Goal: Transaction & Acquisition: Purchase product/service

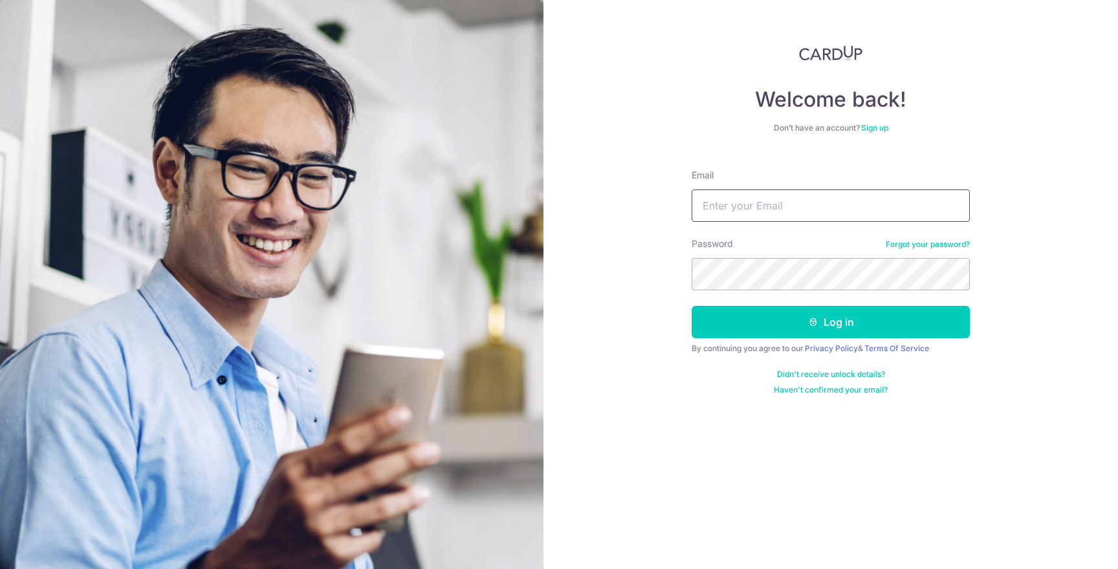
click at [767, 208] on input "Email" at bounding box center [831, 206] width 278 height 32
type input "dominic.cyiu@gmail.com"
click at [692, 306] on button "Log in" at bounding box center [831, 322] width 278 height 32
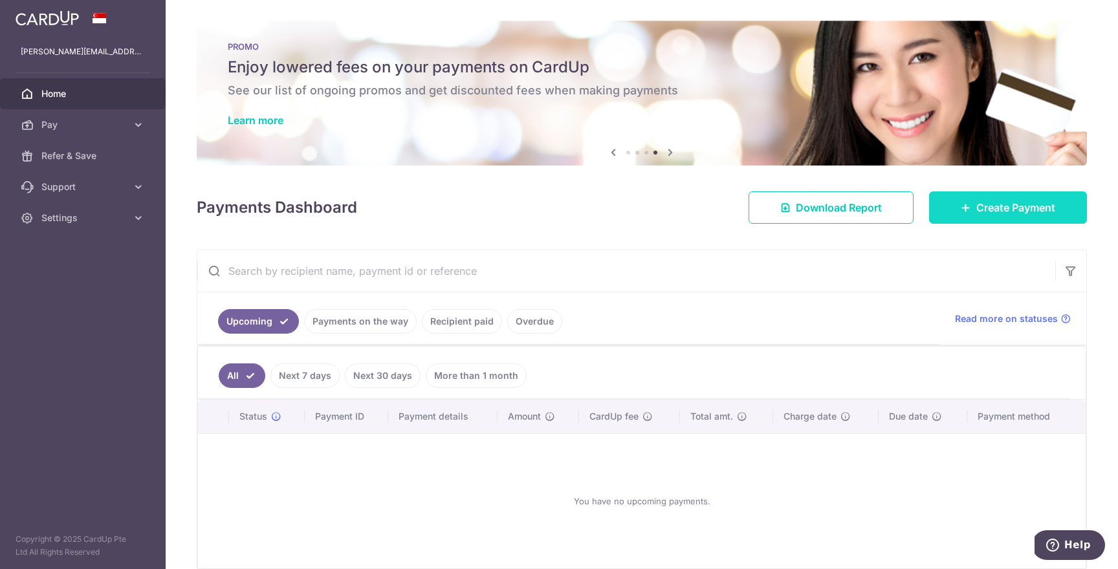
click at [1019, 199] on link "Create Payment" at bounding box center [1008, 207] width 158 height 32
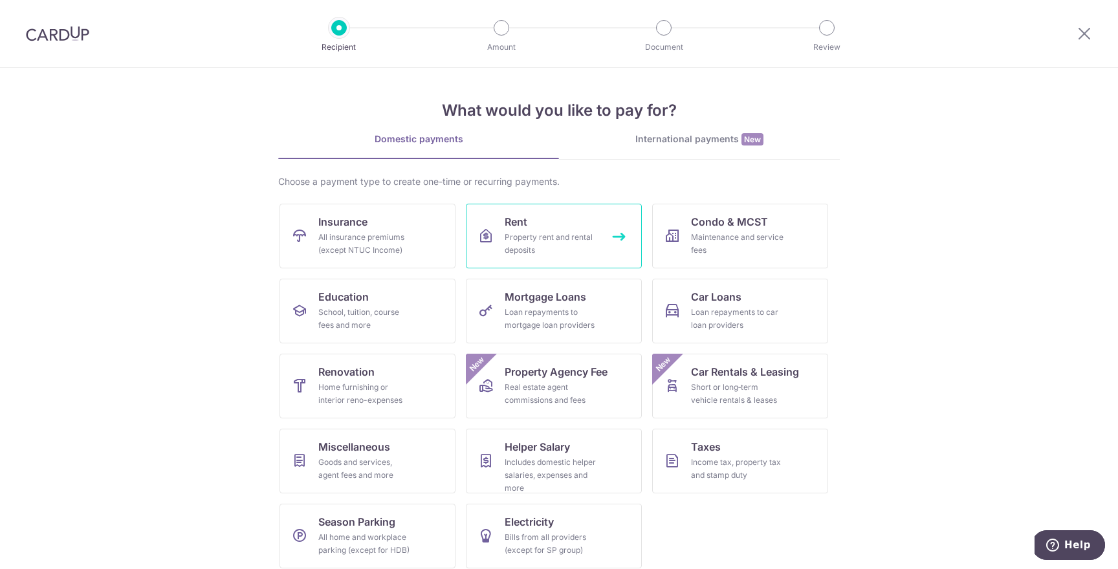
click at [528, 232] on div "Property rent and rental deposits" at bounding box center [551, 244] width 93 height 26
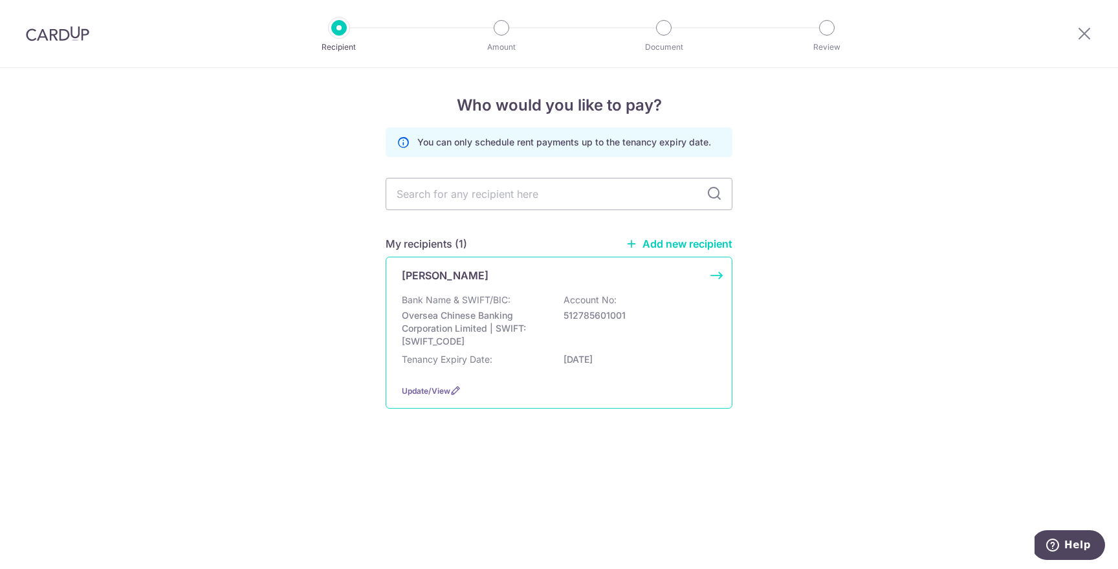
click at [554, 316] on div "Bank Name & SWIFT/BIC: Oversea Chinese Banking Corporation Limited | SWIFT: [SW…" at bounding box center [559, 321] width 314 height 54
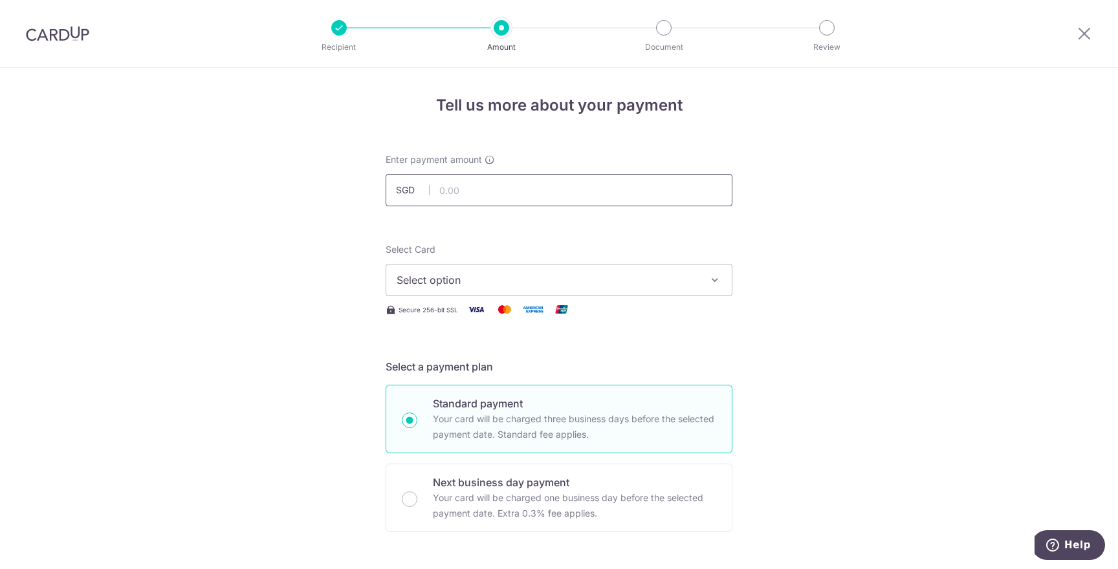
click at [530, 197] on input "text" at bounding box center [559, 190] width 347 height 32
type input "5,500.00"
click at [475, 272] on button "Select option" at bounding box center [559, 280] width 347 height 32
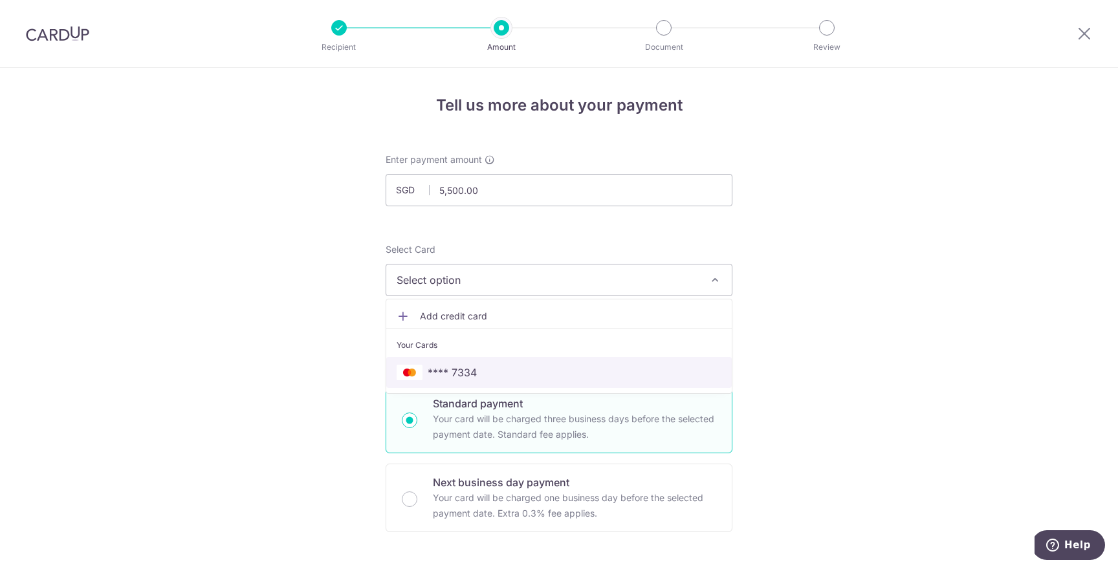
click at [461, 367] on span "**** 7334" at bounding box center [452, 373] width 49 height 16
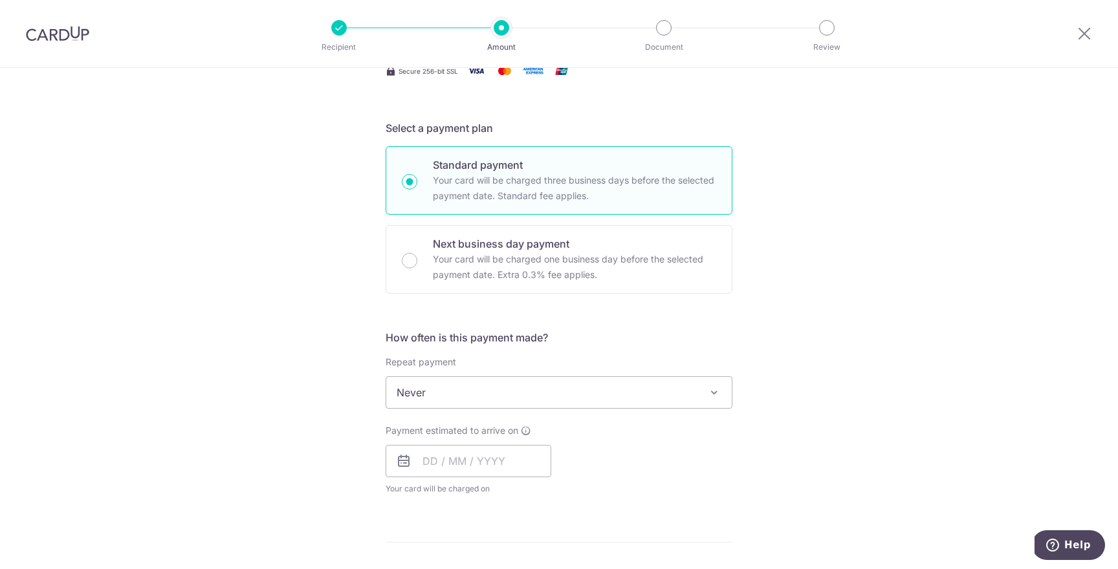
scroll to position [257, 0]
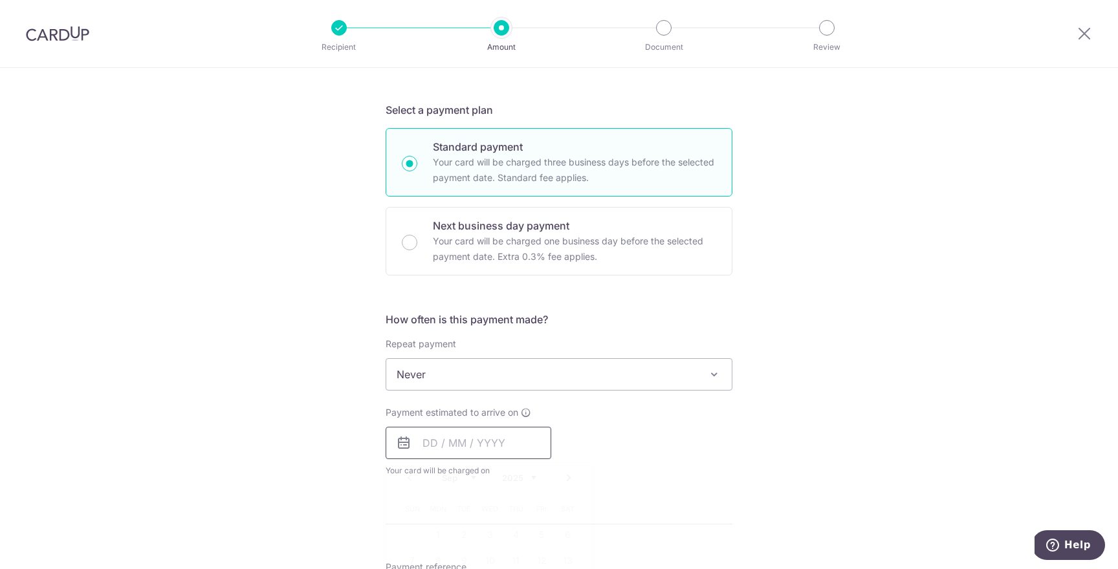
click at [466, 449] on input "text" at bounding box center [469, 443] width 166 height 32
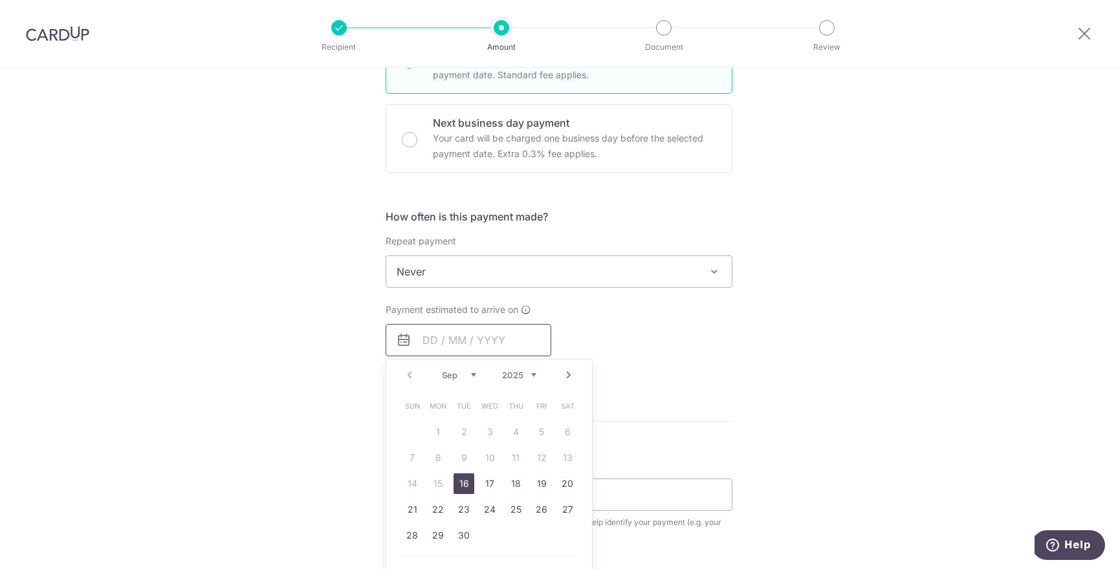
scroll to position [362, 0]
click at [490, 485] on link "17" at bounding box center [489, 482] width 21 height 21
type input "17/09/2025"
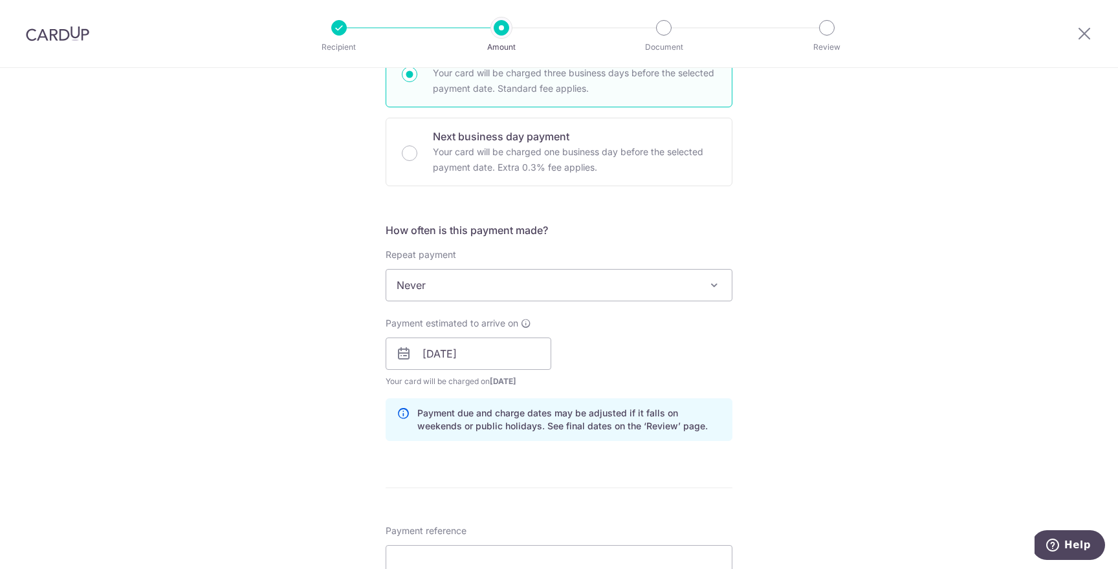
scroll to position [344, 0]
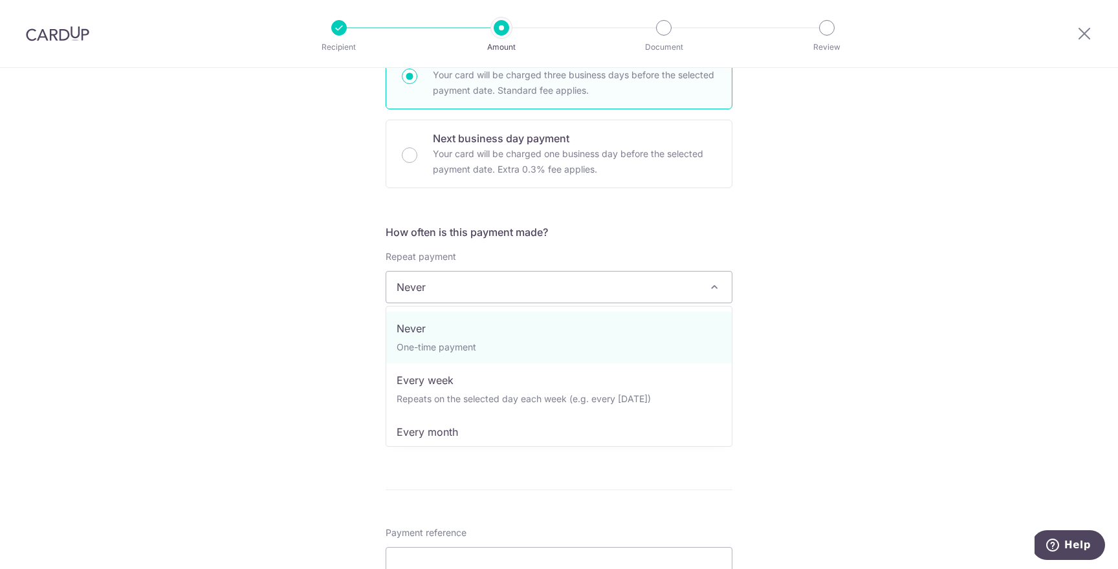
click at [485, 286] on span "Never" at bounding box center [558, 287] width 345 height 31
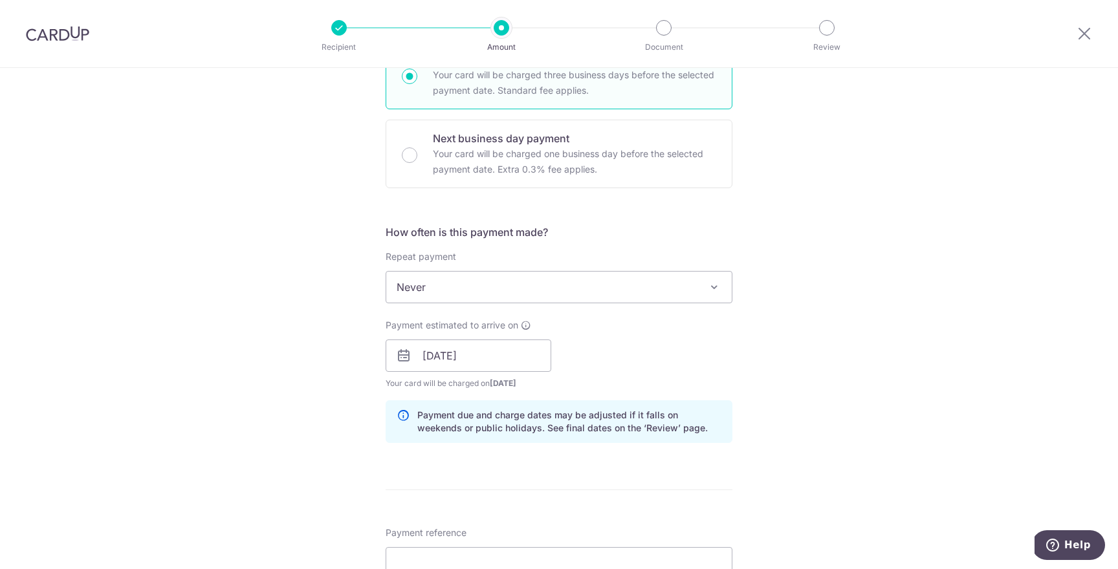
click at [485, 286] on span "Never" at bounding box center [558, 287] width 345 height 31
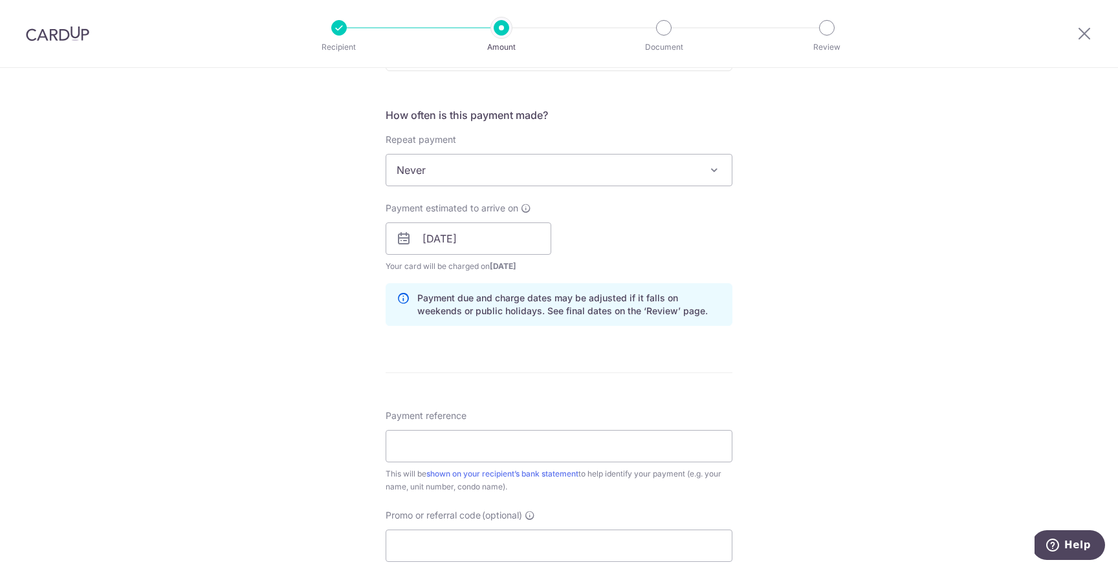
scroll to position [471, 0]
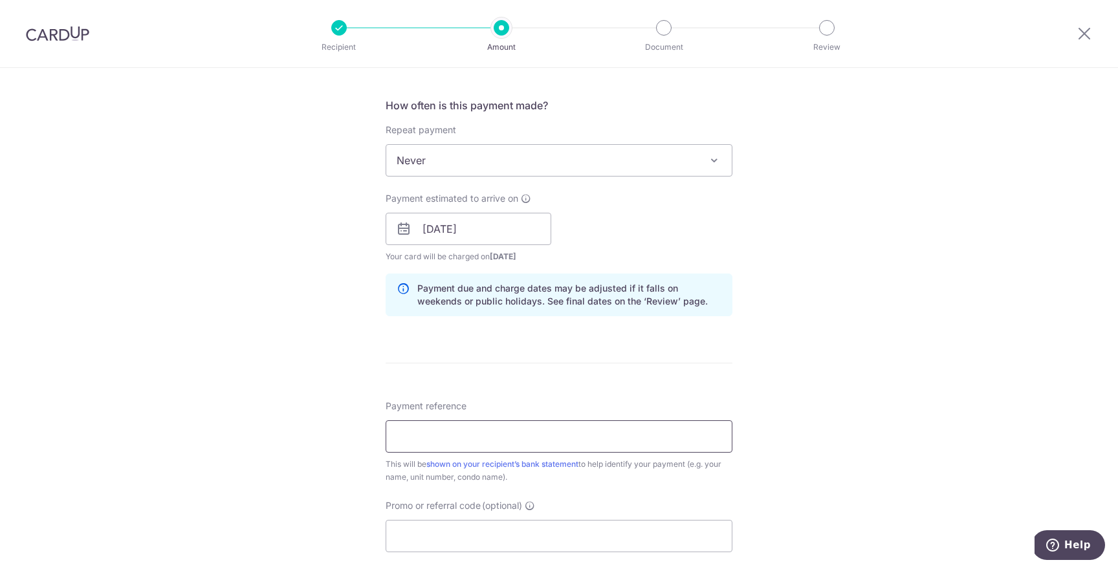
click at [426, 437] on input "Payment reference" at bounding box center [559, 436] width 347 height 32
type input "[PERSON_NAME] 1605"
click at [461, 530] on input "Promo or referral code (optional)" at bounding box center [559, 536] width 347 height 32
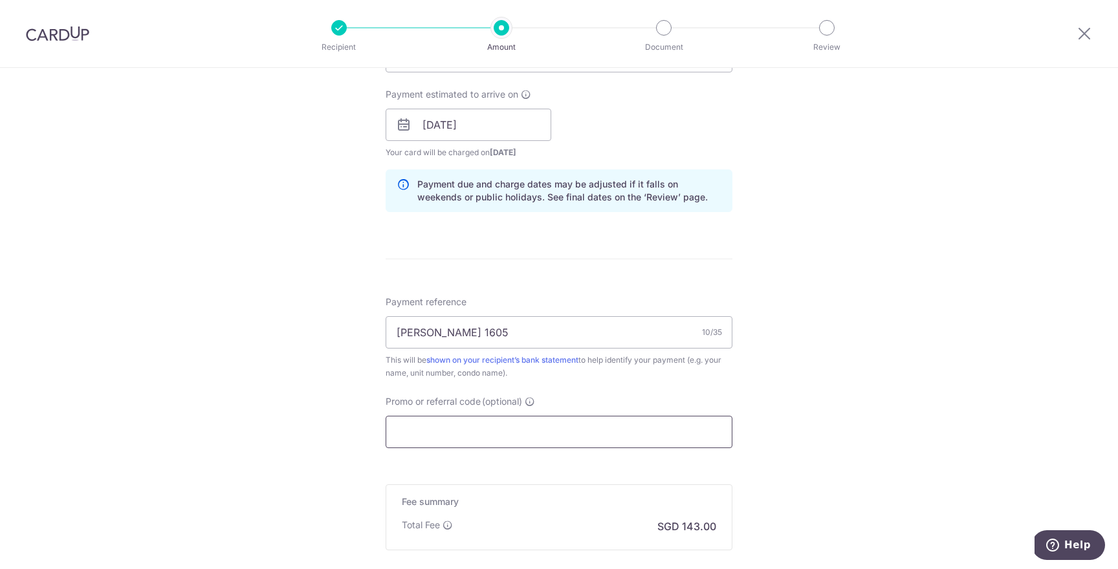
scroll to position [578, 0]
paste input "OFF225"
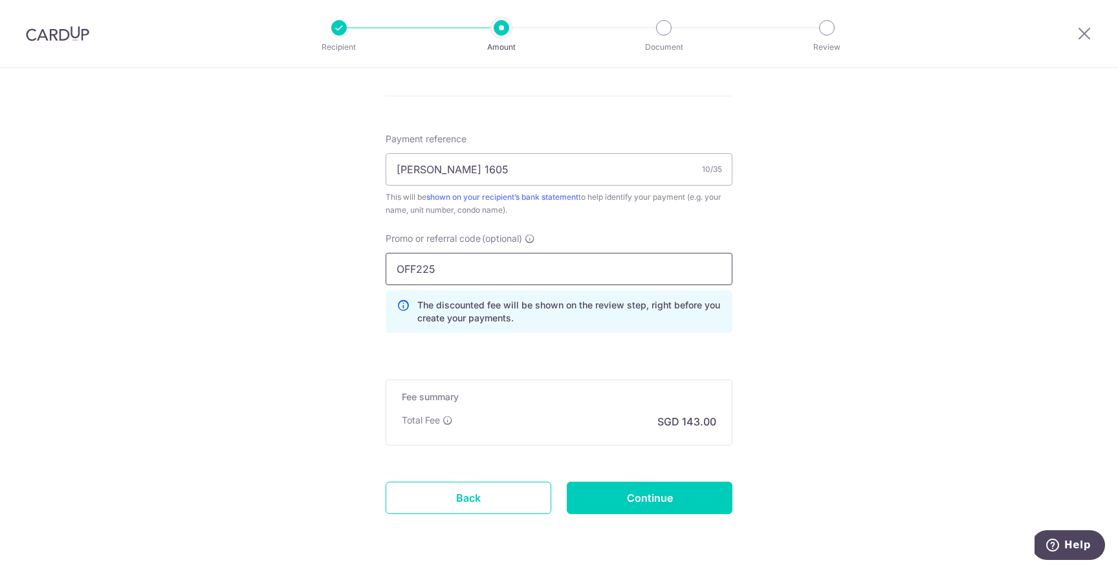
scroll to position [740, 0]
type input "OFF225"
click at [642, 499] on input "Continue" at bounding box center [650, 496] width 166 height 32
type input "Create Schedule"
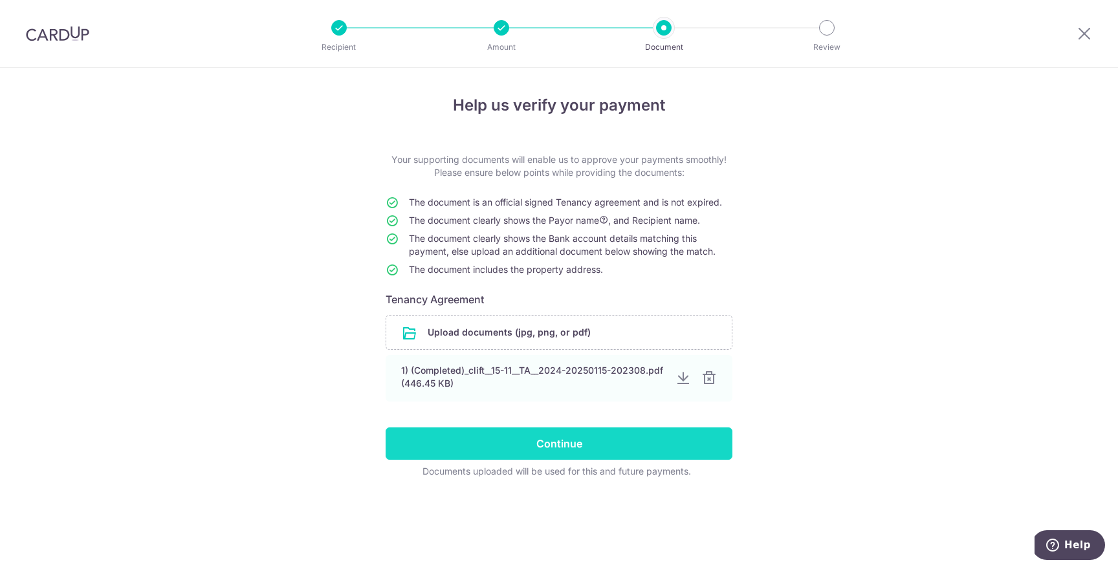
click at [561, 451] on input "Continue" at bounding box center [559, 444] width 347 height 32
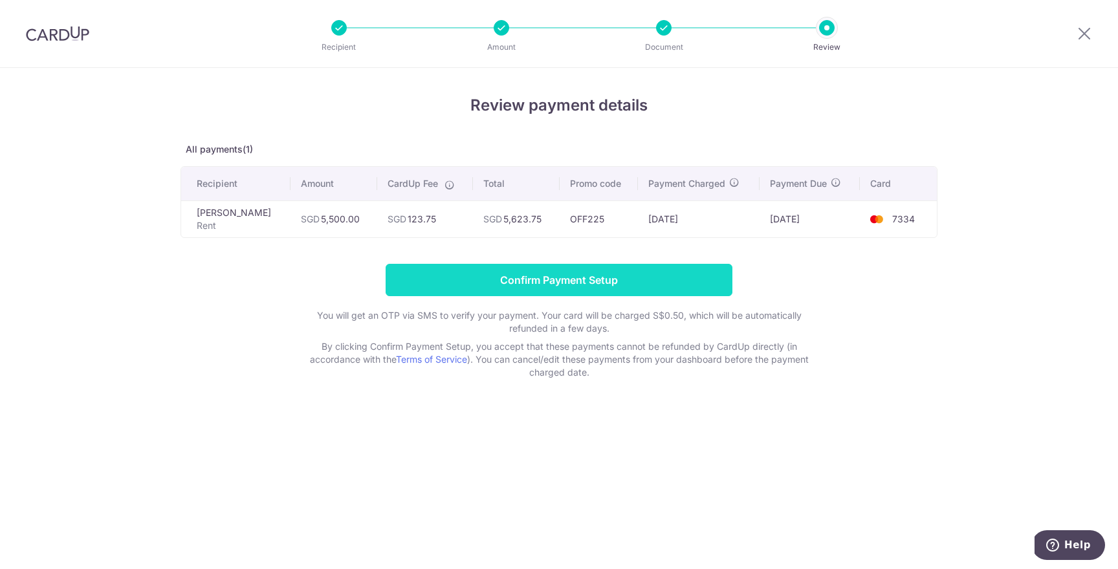
click at [606, 288] on input "Confirm Payment Setup" at bounding box center [559, 280] width 347 height 32
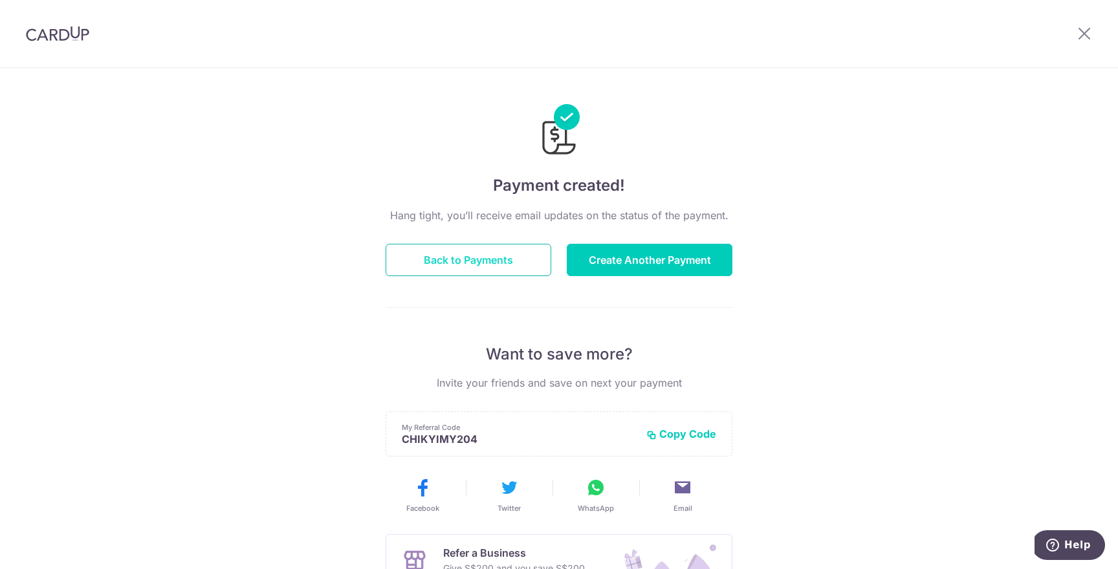
click at [447, 267] on button "Back to Payments" at bounding box center [469, 260] width 166 height 32
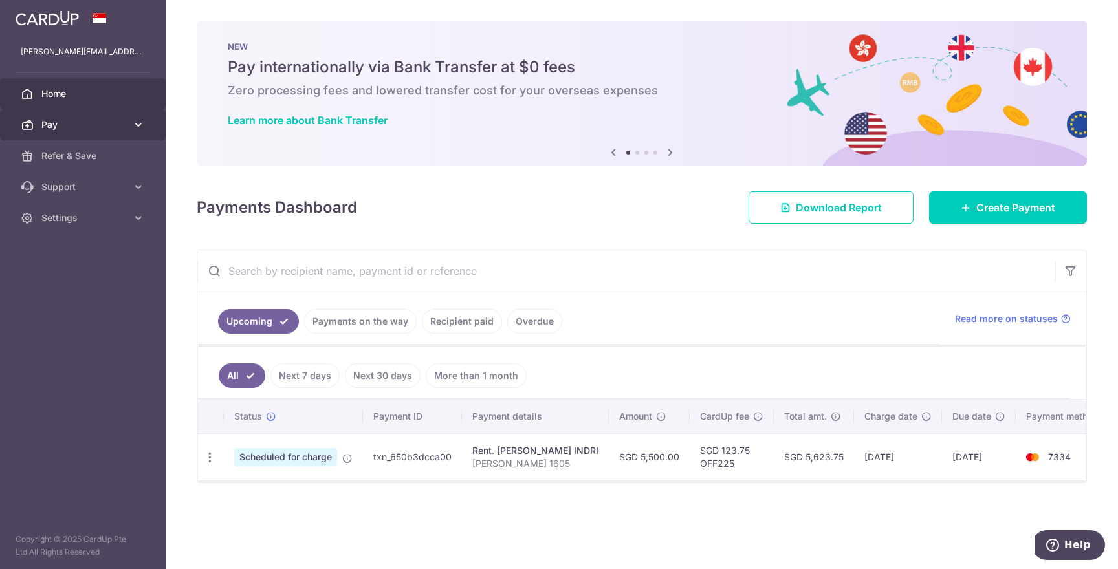
click at [128, 125] on link "Pay" at bounding box center [83, 124] width 166 height 31
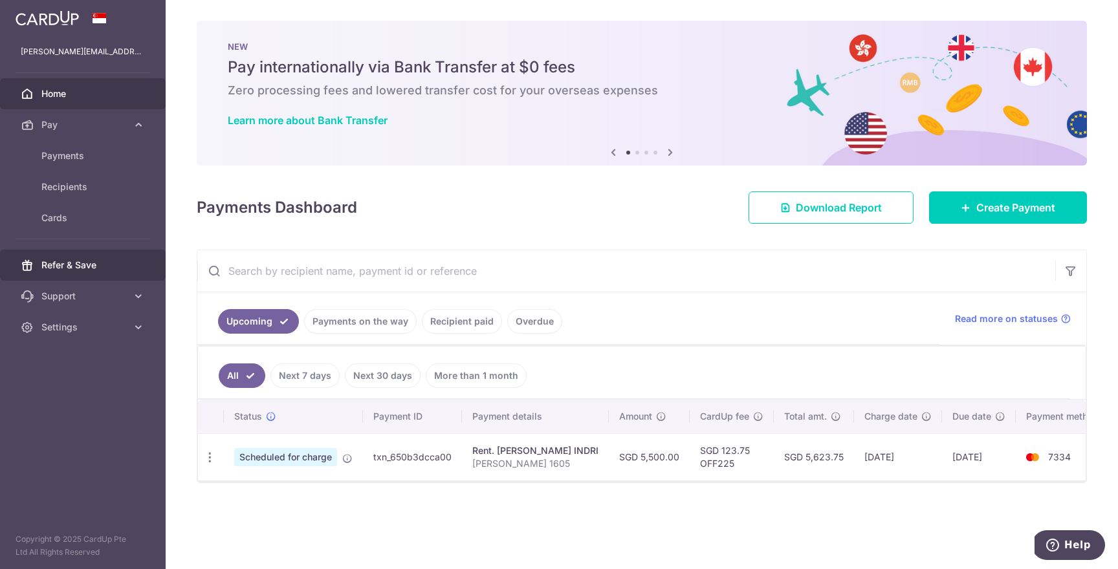
click at [138, 268] on link "Refer & Save" at bounding box center [83, 265] width 166 height 31
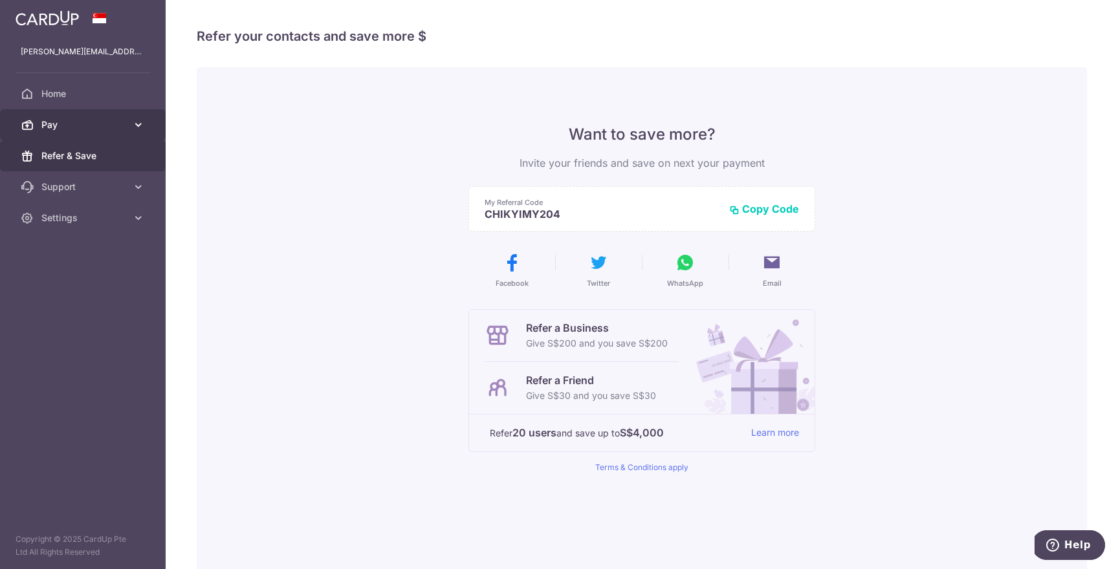
click at [68, 132] on link "Pay" at bounding box center [83, 124] width 166 height 31
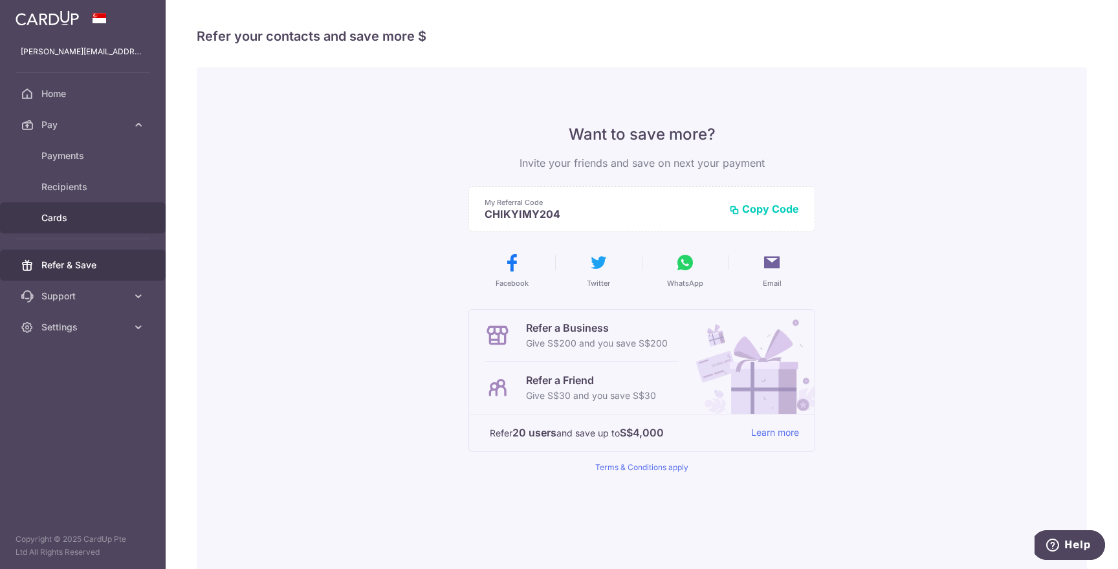
click at [81, 212] on span "Cards" at bounding box center [83, 218] width 85 height 13
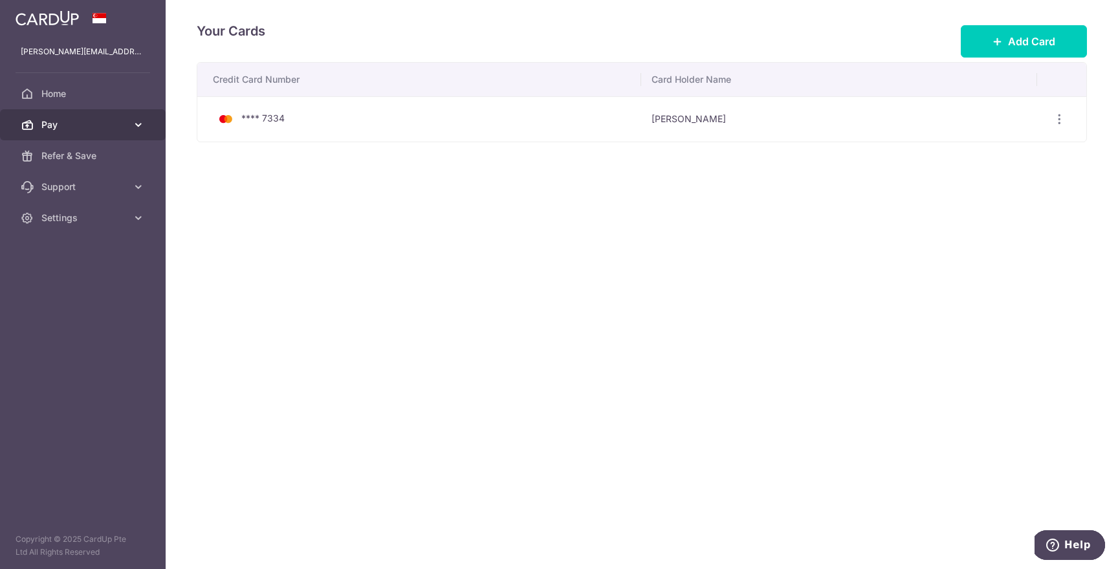
click at [88, 130] on span "Pay" at bounding box center [83, 124] width 85 height 13
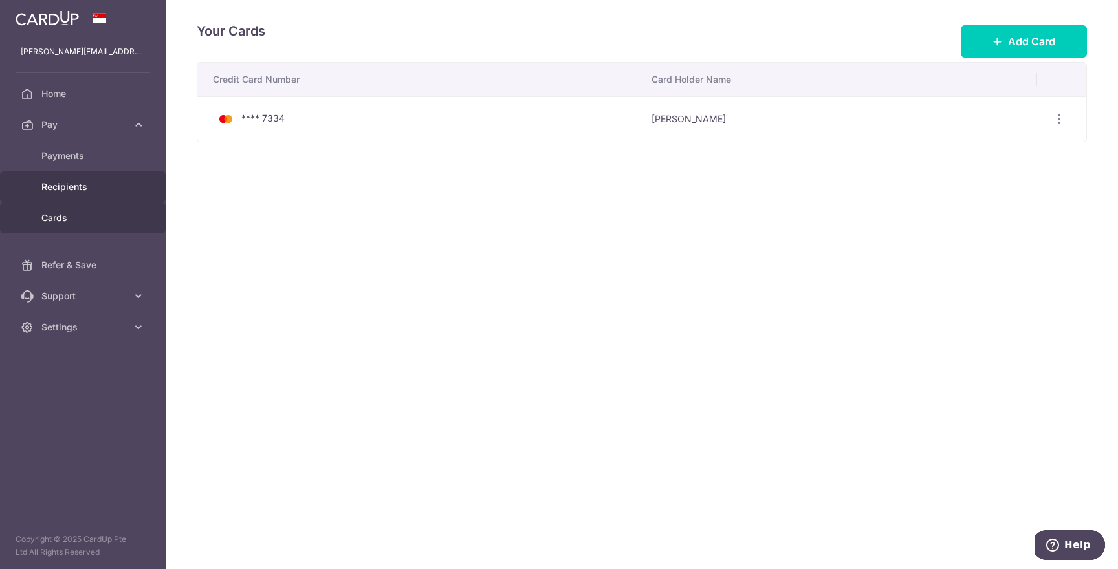
click at [85, 189] on span "Recipients" at bounding box center [83, 186] width 85 height 13
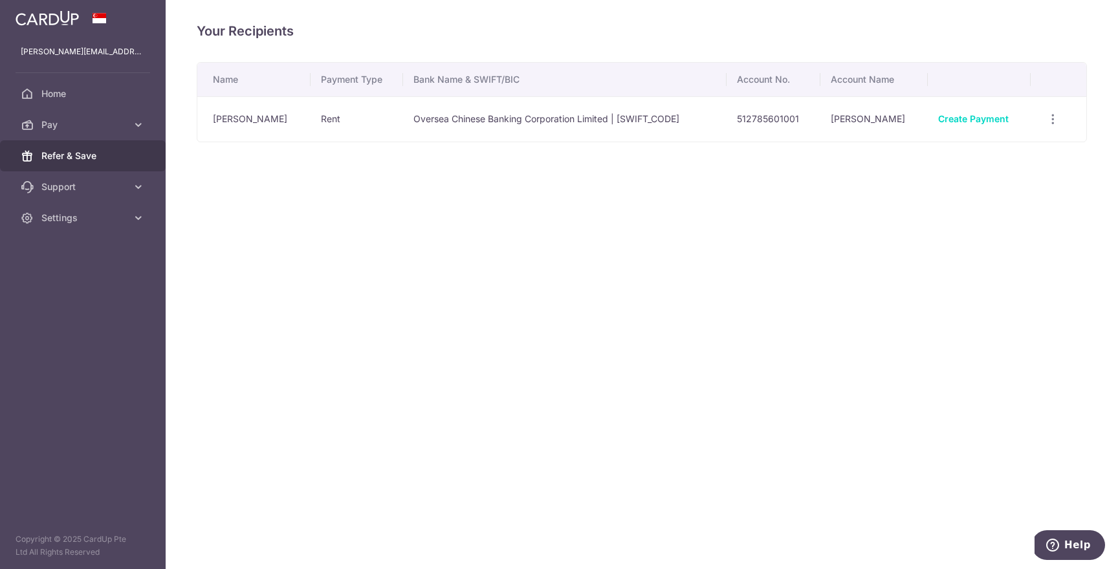
click at [102, 156] on span "Refer & Save" at bounding box center [83, 155] width 85 height 13
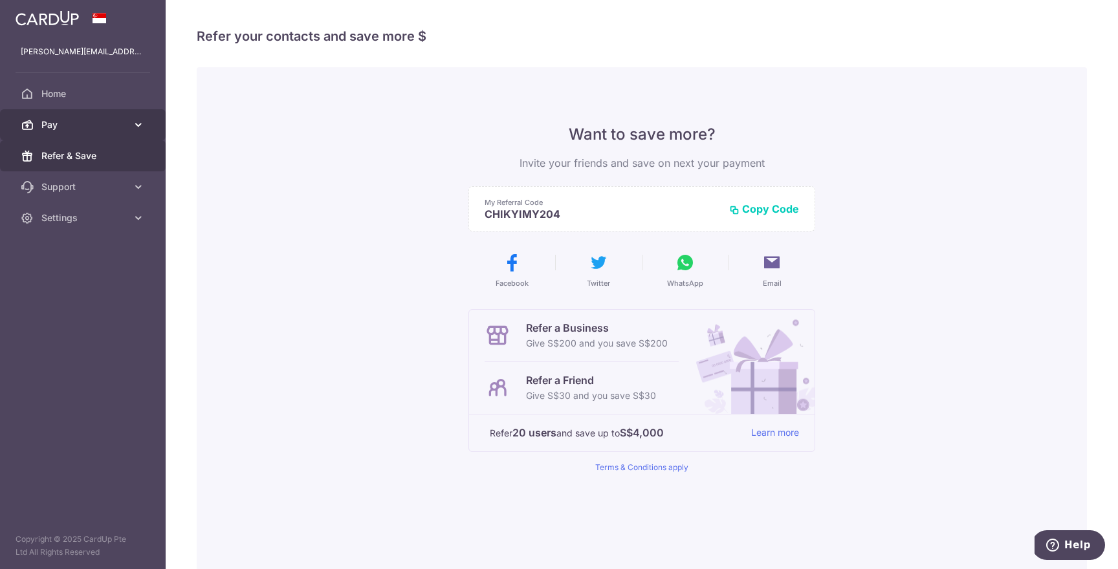
click at [106, 136] on link "Pay" at bounding box center [83, 124] width 166 height 31
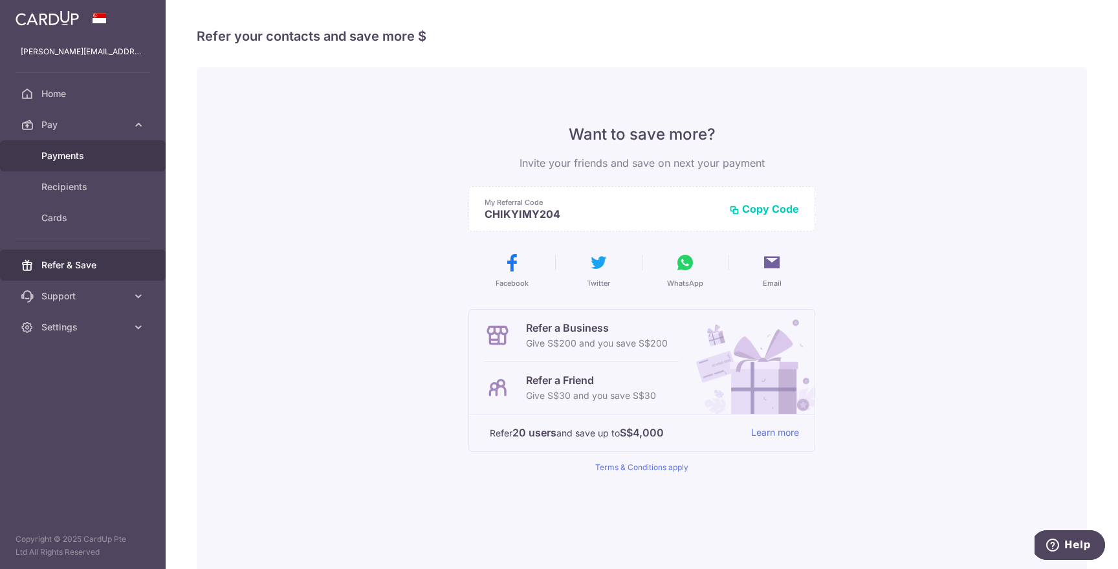
click at [100, 167] on link "Payments" at bounding box center [83, 155] width 166 height 31
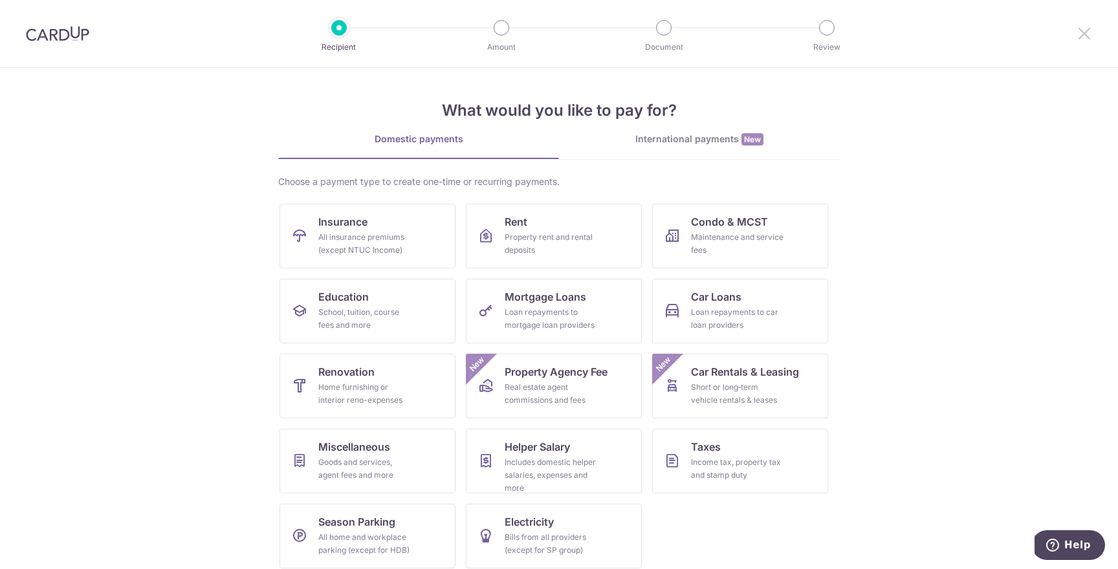
click at [1079, 37] on icon at bounding box center [1084, 33] width 16 height 16
